Goal: Transaction & Acquisition: Purchase product/service

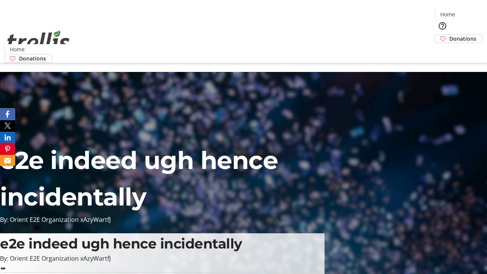
click at [449, 35] on span "Donations" at bounding box center [462, 39] width 27 height 8
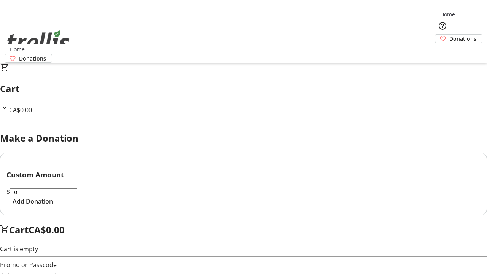
click at [53, 206] on span "Add Donation" at bounding box center [33, 201] width 40 height 9
